Goal: Task Accomplishment & Management: Use online tool/utility

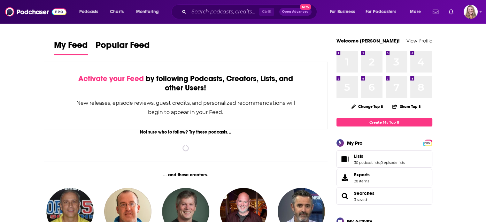
click at [478, 14] on div "Podcasts Charts Monitoring Ctrl K Open Advanced New For Business For Podcasters…" at bounding box center [243, 12] width 486 height 24
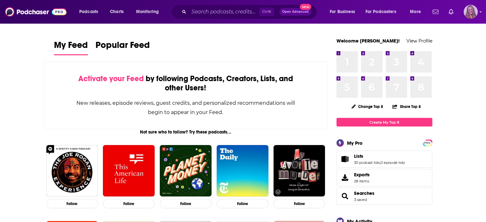
click at [481, 12] on icon "Show profile menu" at bounding box center [481, 12] width 2 height 1
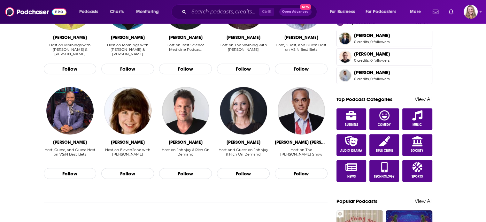
scroll to position [320, 0]
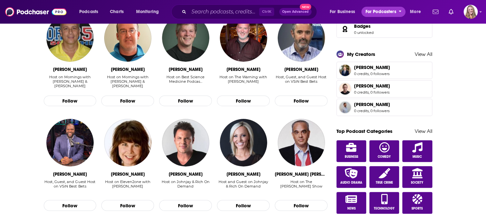
click at [376, 13] on span "For Podcasters" at bounding box center [381, 11] width 31 height 9
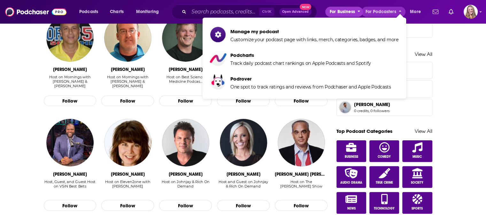
click at [347, 13] on span "For Business" at bounding box center [342, 11] width 25 height 9
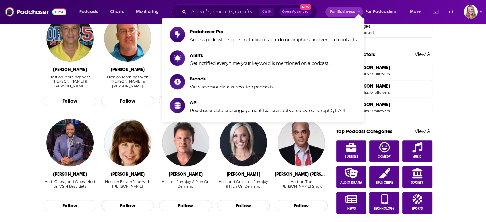
click at [478, 16] on div "Podcasts Charts Monitoring Ctrl K Open Advanced New For Business For Podcasters…" at bounding box center [243, 12] width 486 height 24
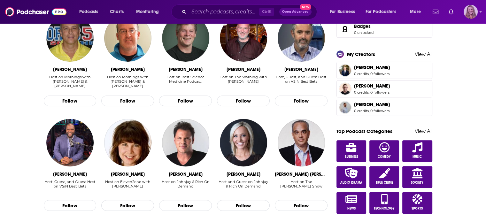
click at [477, 14] on img "Logged in as KirstinPitchPR" at bounding box center [471, 12] width 14 height 14
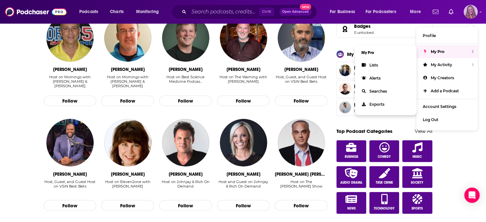
click at [443, 51] on span "My Pro" at bounding box center [438, 51] width 14 height 5
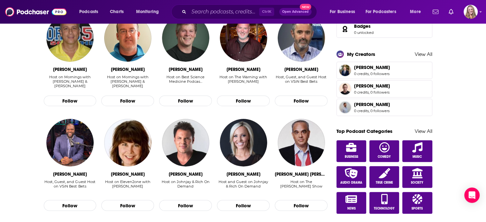
click at [482, 15] on div "Podcasts Charts Monitoring Ctrl K Open Advanced New For Business For Podcasters…" at bounding box center [243, 12] width 486 height 24
click at [482, 13] on icon "Show profile menu" at bounding box center [481, 12] width 3 height 4
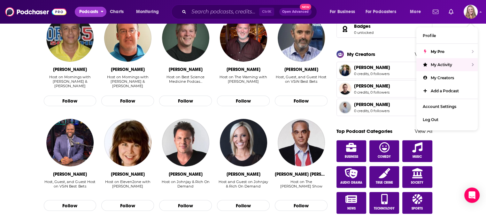
click at [84, 14] on span "Podcasts" at bounding box center [88, 11] width 19 height 9
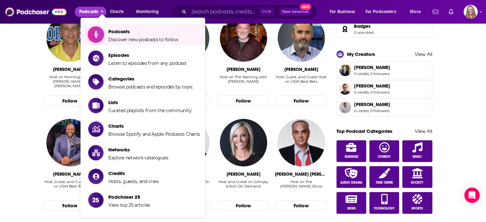
click at [104, 37] on link "Podcasts Discover new podcasts to follow" at bounding box center [144, 35] width 112 height 16
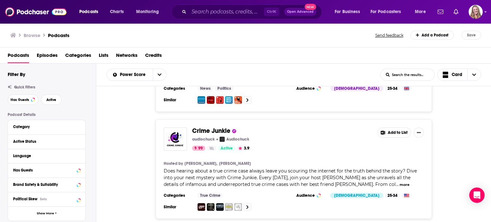
scroll to position [64, 0]
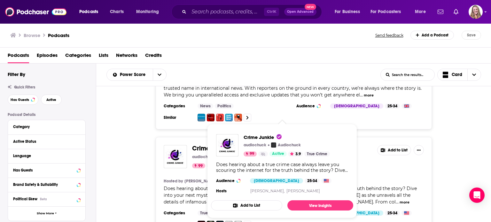
click at [201, 150] on span "Crime Junkie" at bounding box center [211, 149] width 38 height 8
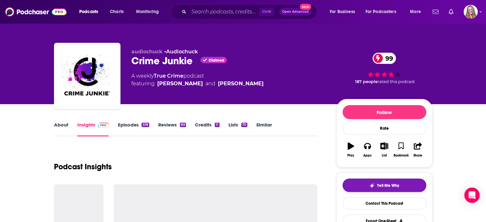
click at [372, 190] on button "Tell Me Why" at bounding box center [385, 185] width 84 height 13
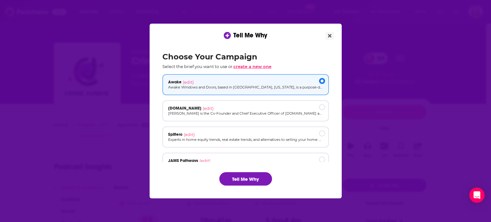
click at [257, 67] on span "create a new one" at bounding box center [252, 66] width 38 height 5
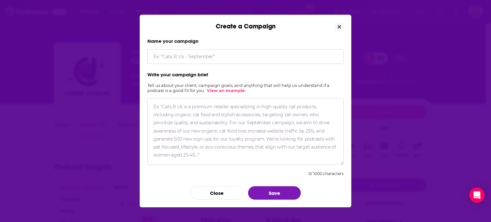
click at [199, 148] on textarea "Create a Campaign" at bounding box center [245, 131] width 196 height 67
drag, startPoint x: 179, startPoint y: 158, endPoint x: 124, endPoint y: 74, distance: 100.7
click at [124, 74] on div "Create a Campaign Name your campaign Write your campaign brief Tell us about yo…" at bounding box center [245, 111] width 491 height 222
click at [156, 106] on textarea "Create a Campaign" at bounding box center [245, 131] width 196 height 67
drag, startPoint x: 155, startPoint y: 106, endPoint x: 216, endPoint y: 175, distance: 92.2
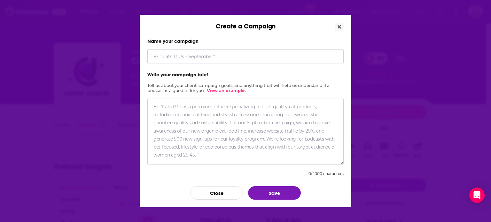
click at [216, 175] on form "Name your campaign Write your campaign brief Tell us about your client, campaig…" at bounding box center [245, 119] width 196 height 162
paste textarea "[PERSON_NAME], founder and CEO of LBEE Health, is a thought leader in mental he…"
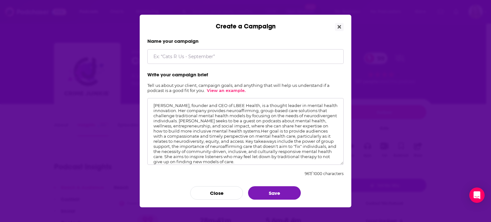
type textarea "[PERSON_NAME], founder and CEO of LBEE Health, is a thought leader in mental he…"
click at [178, 57] on input "Create a Campaign" at bounding box center [245, 56] width 196 height 15
type input "LBee Health"
click at [288, 188] on button "Save" at bounding box center [274, 192] width 53 height 13
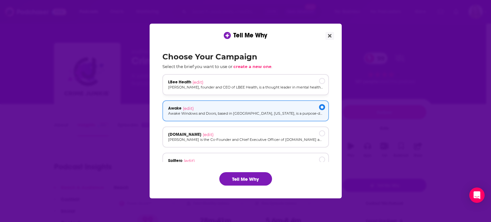
click at [241, 91] on div "LBee Health (edit) [PERSON_NAME], founder and CEO of LBEE Health, is a thought …" at bounding box center [245, 84] width 167 height 21
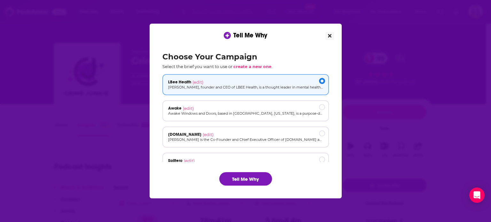
click at [331, 35] on icon "Close" at bounding box center [330, 35] width 4 height 5
